Goal: Transaction & Acquisition: Purchase product/service

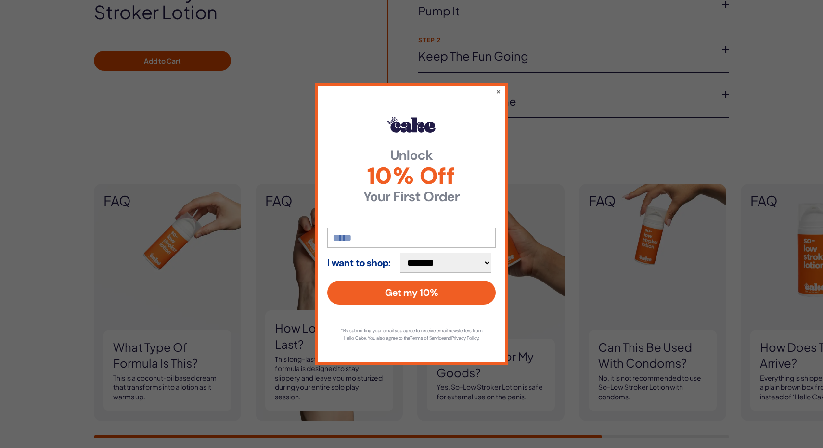
scroll to position [749, 0]
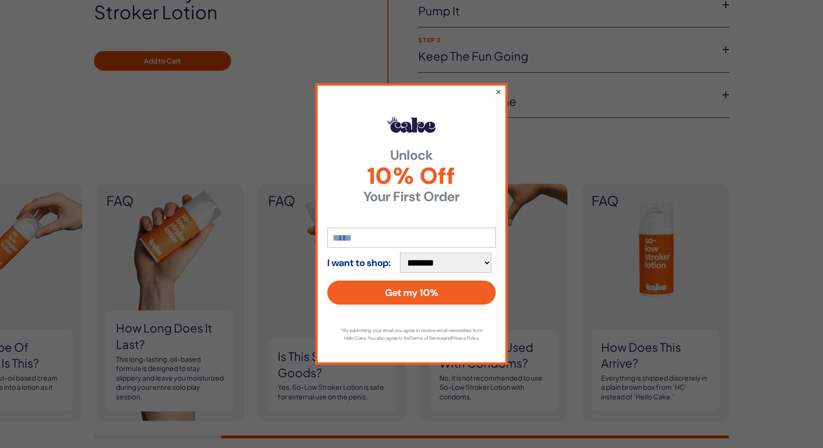
click at [498, 90] on button "×" at bounding box center [498, 92] width 6 height 12
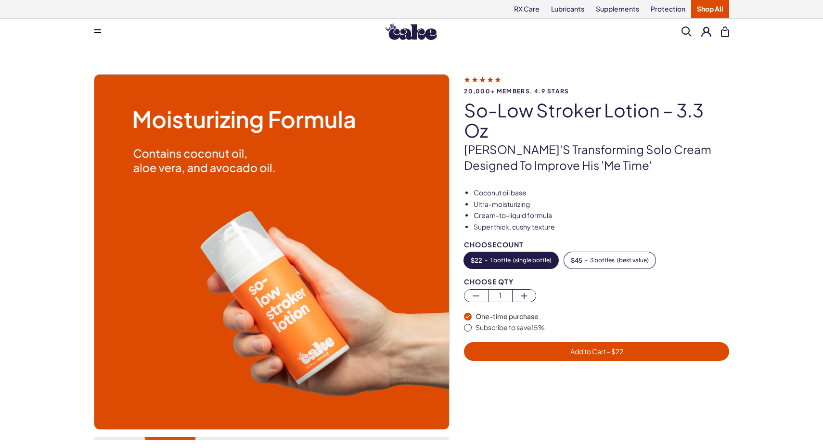
scroll to position [0, 0]
click at [560, 9] on link "Lubricants" at bounding box center [567, 9] width 45 height 18
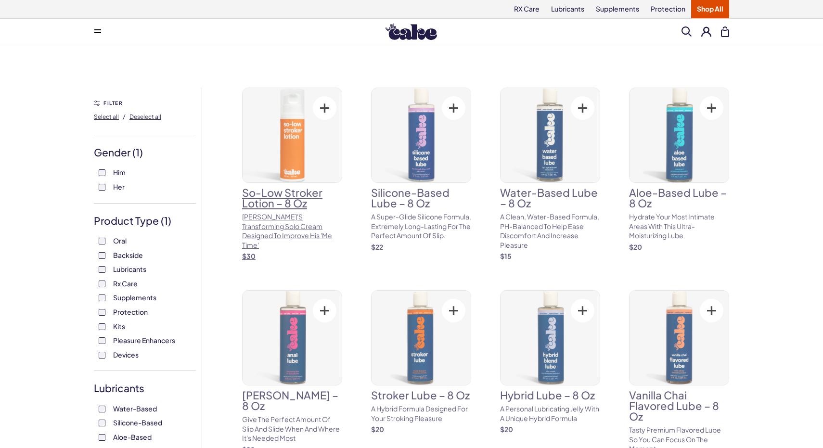
click at [278, 193] on h3 "So-Low Stroker Lotion – 8 oz" at bounding box center [292, 197] width 100 height 21
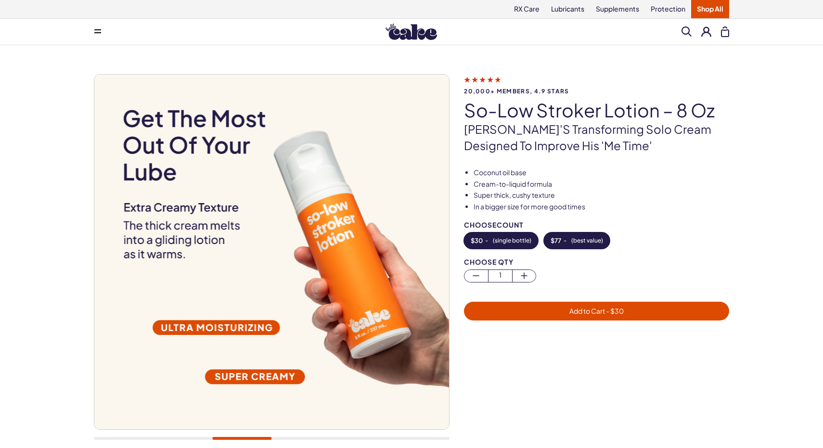
click at [587, 239] on span "( best value )" at bounding box center [587, 240] width 32 height 7
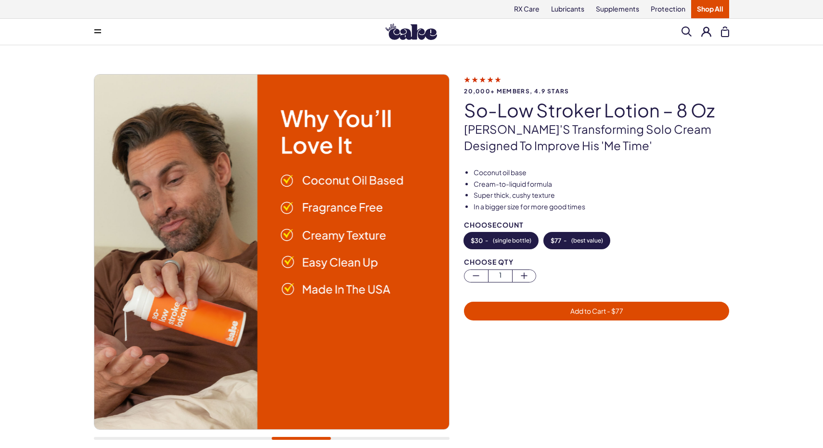
click at [523, 237] on span "( single bottle )" at bounding box center [512, 240] width 39 height 7
